Goal: Task Accomplishment & Management: Complete application form

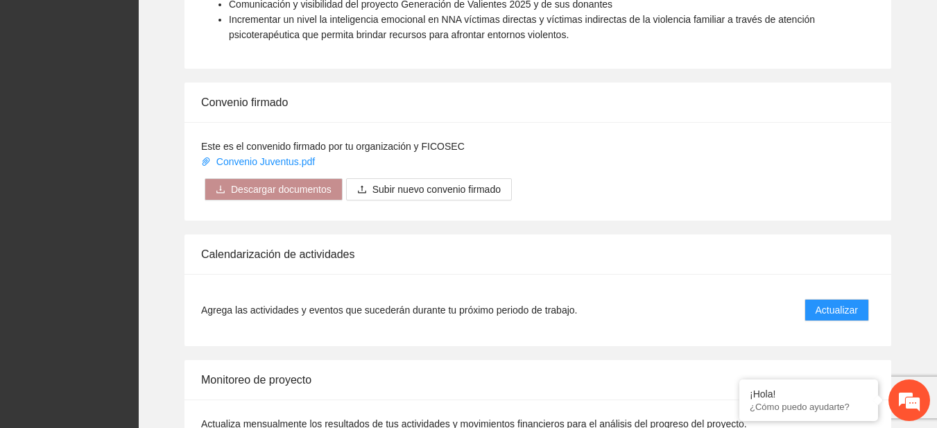
scroll to position [1151, 0]
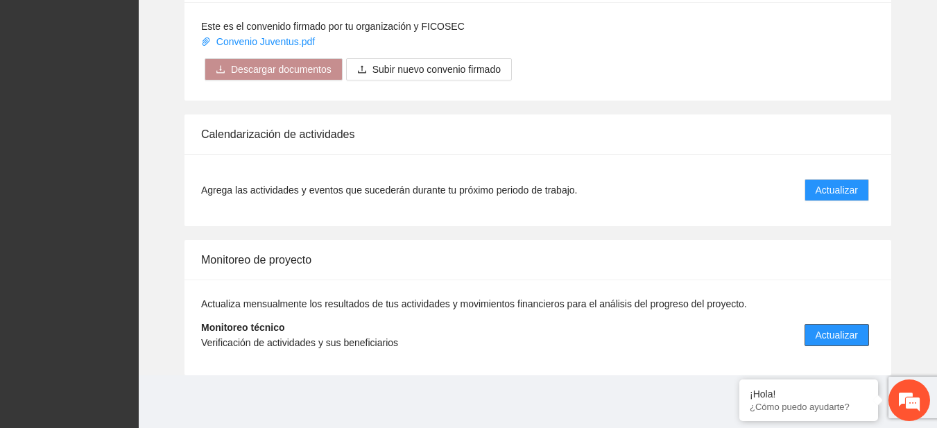
click at [847, 328] on span "Actualizar" at bounding box center [837, 335] width 42 height 15
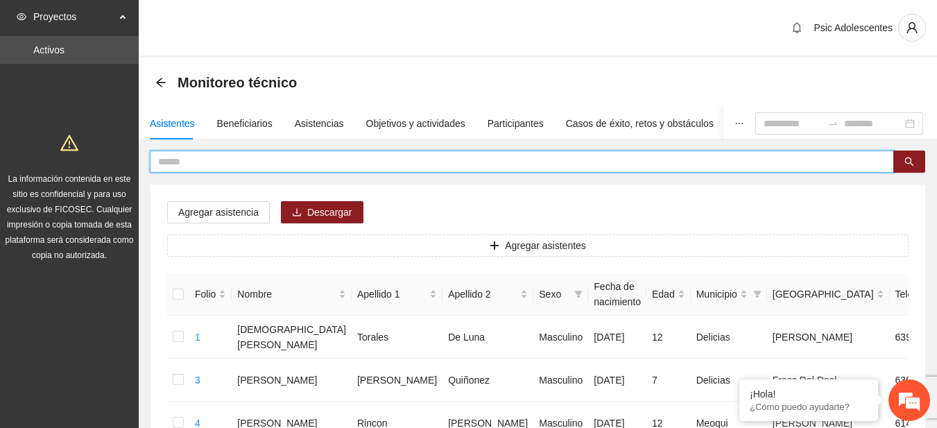
click at [212, 164] on input "text" at bounding box center [516, 161] width 717 height 15
type input "**********"
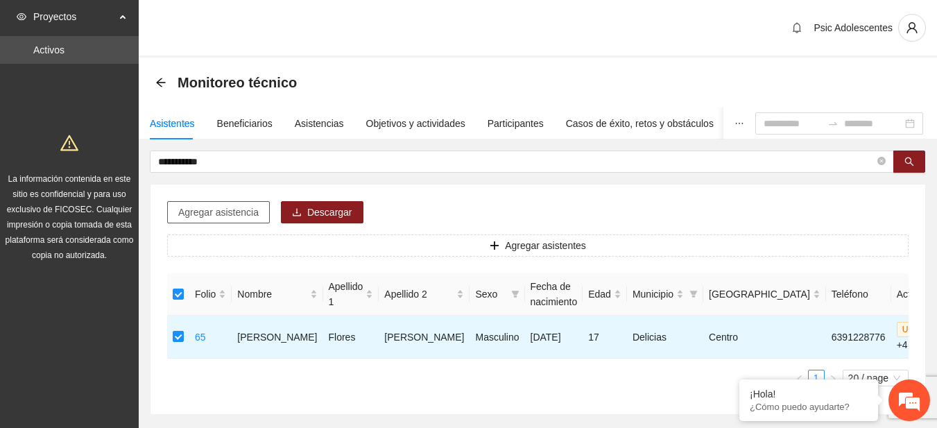
click at [217, 213] on span "Agregar asistencia" at bounding box center [218, 212] width 80 height 15
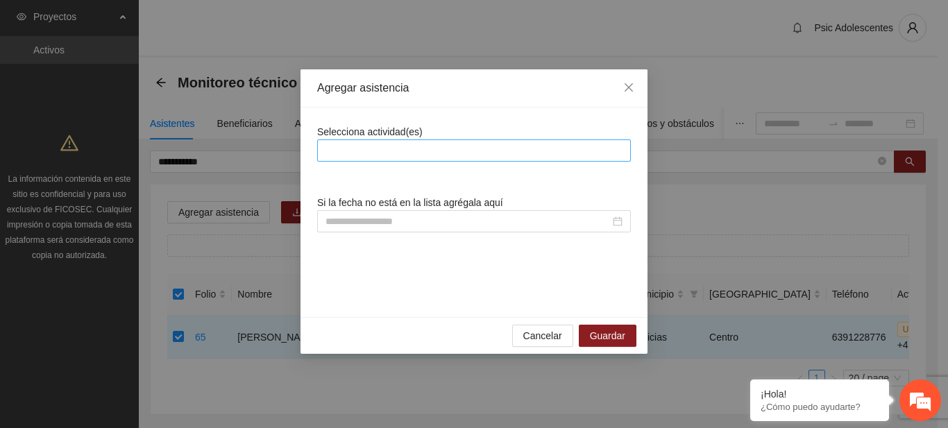
click at [364, 152] on div at bounding box center [474, 150] width 307 height 17
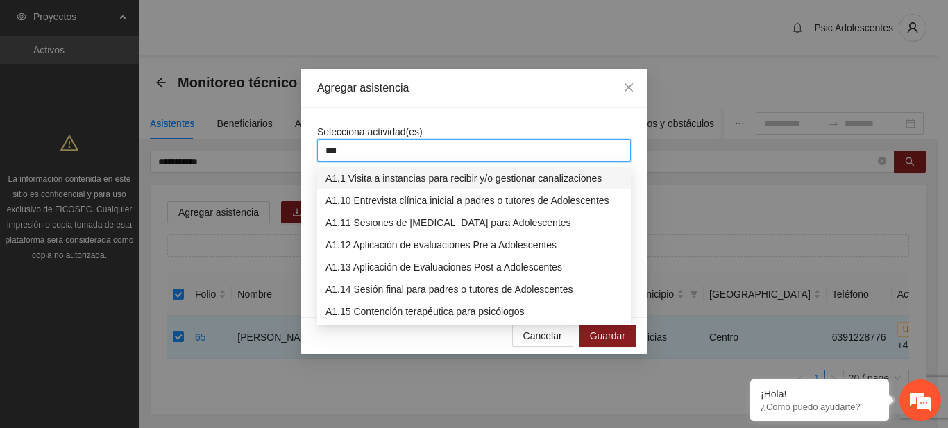
type input "****"
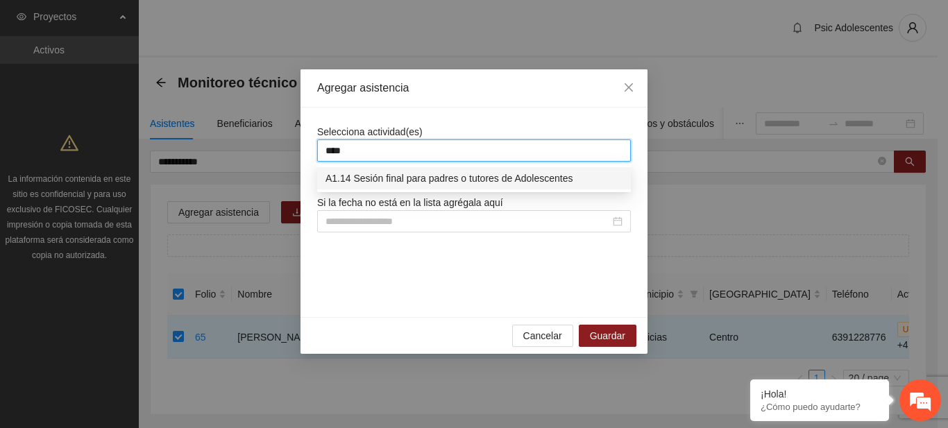
click at [375, 176] on div "A1.14 Sesión final para padres o tutores de Adolescentes" at bounding box center [473, 178] width 297 height 15
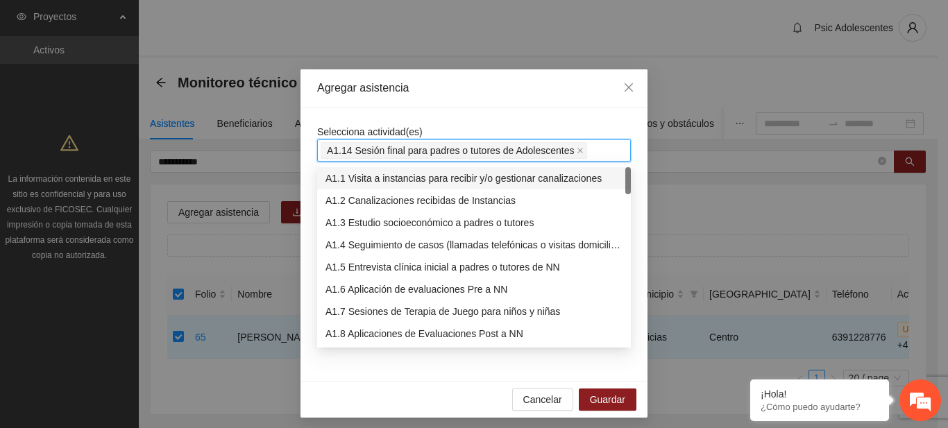
click at [518, 104] on div "Agregar asistencia" at bounding box center [473, 88] width 347 height 38
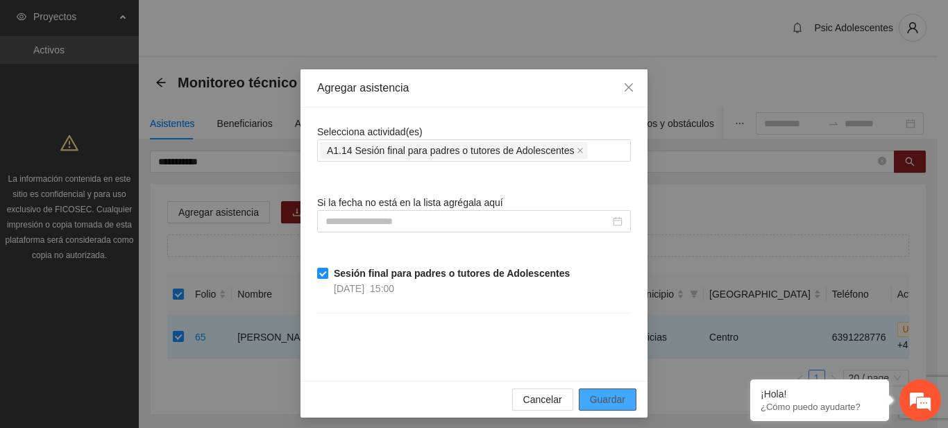
click at [604, 395] on span "Guardar" at bounding box center [607, 399] width 35 height 15
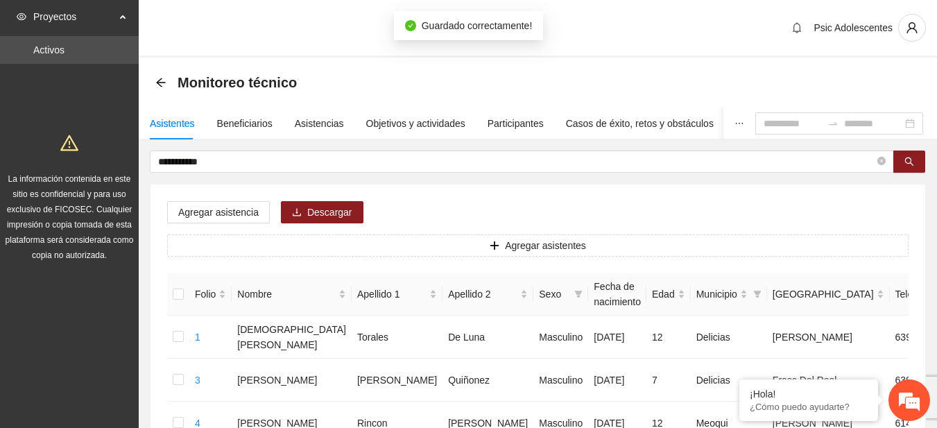
click at [168, 80] on div "Monitoreo técnico" at bounding box center [230, 82] width 150 height 22
click at [162, 80] on icon "arrow-left" at bounding box center [160, 82] width 11 height 11
